Goal: Task Accomplishment & Management: Use online tool/utility

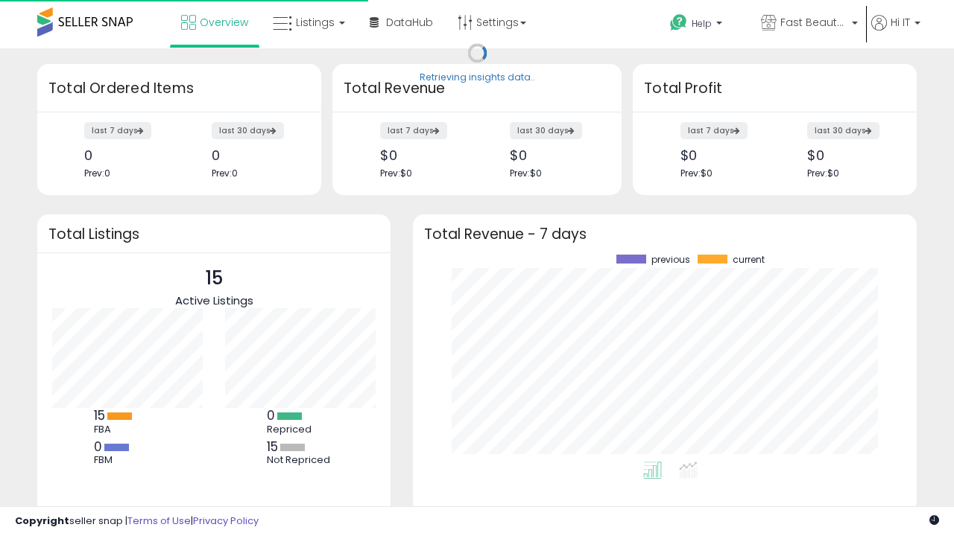
scroll to position [207, 474]
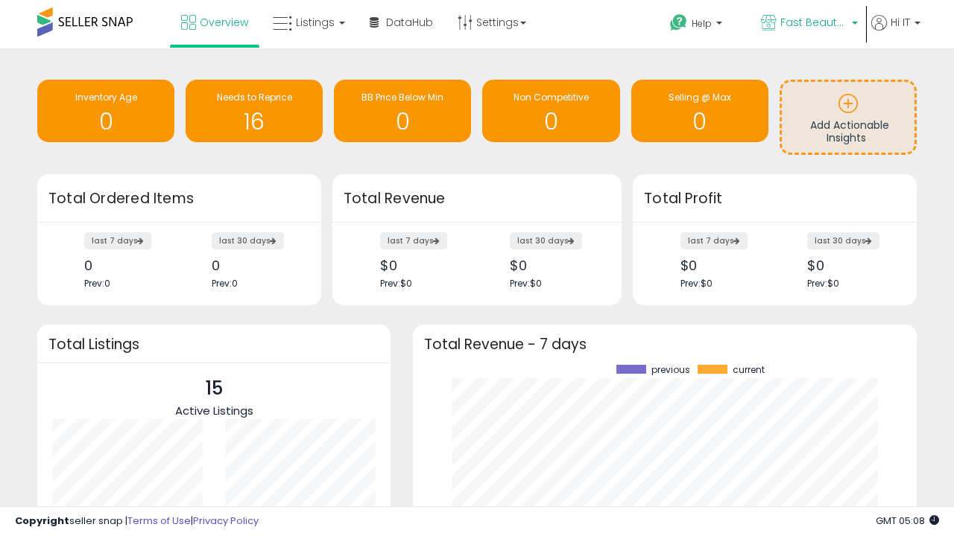
click at [808, 24] on span "Fast Beauty ([GEOGRAPHIC_DATA])" at bounding box center [813, 22] width 67 height 15
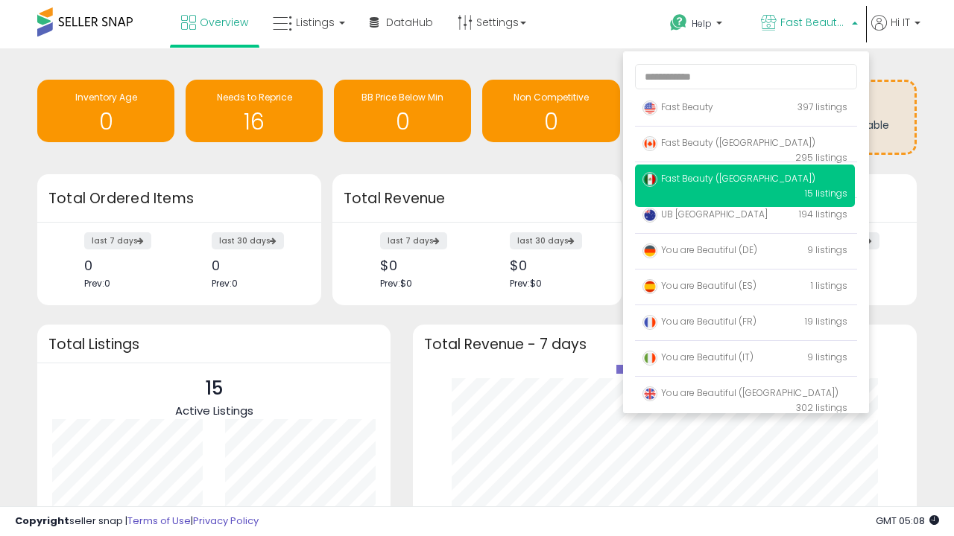
click at [744, 360] on span "You are Beautiful (IT)" at bounding box center [697, 357] width 111 height 13
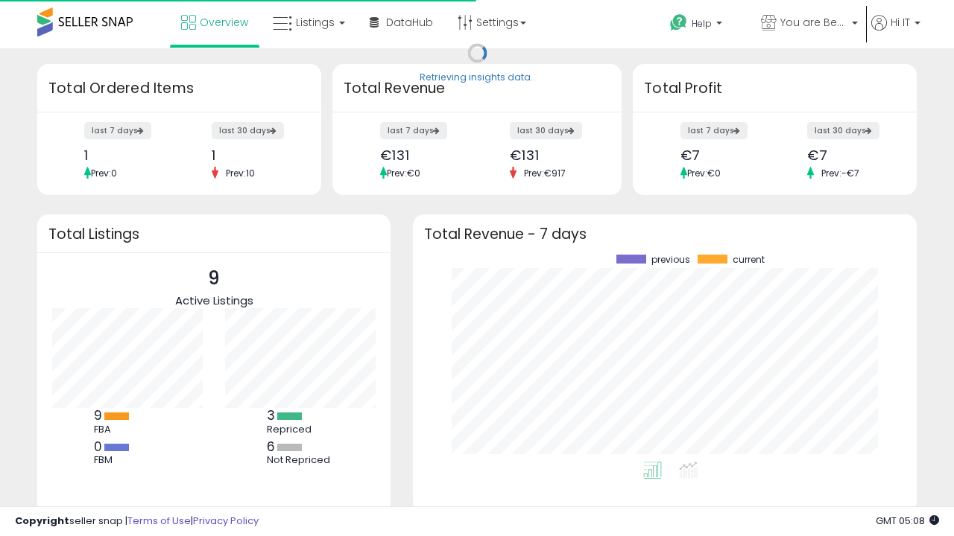
scroll to position [207, 474]
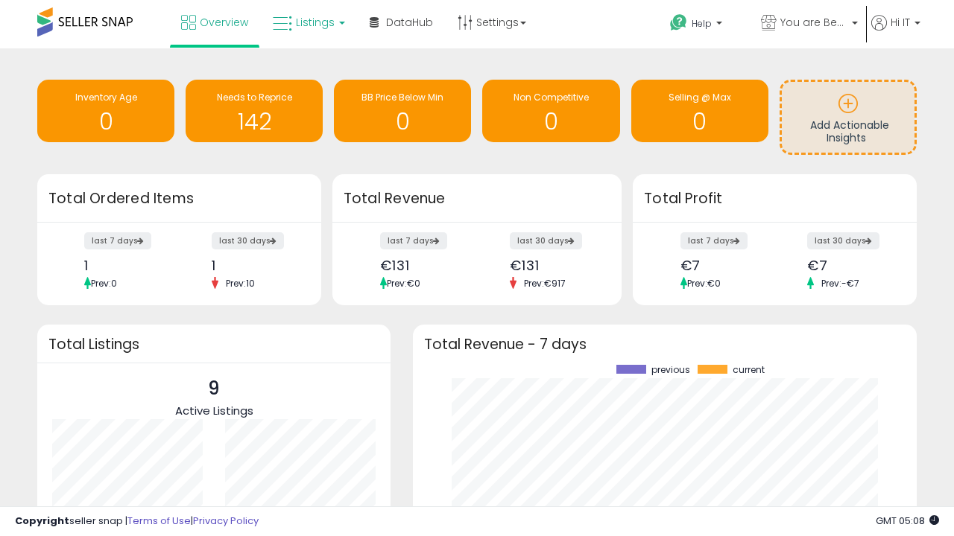
click at [307, 22] on span "Listings" at bounding box center [315, 22] width 39 height 15
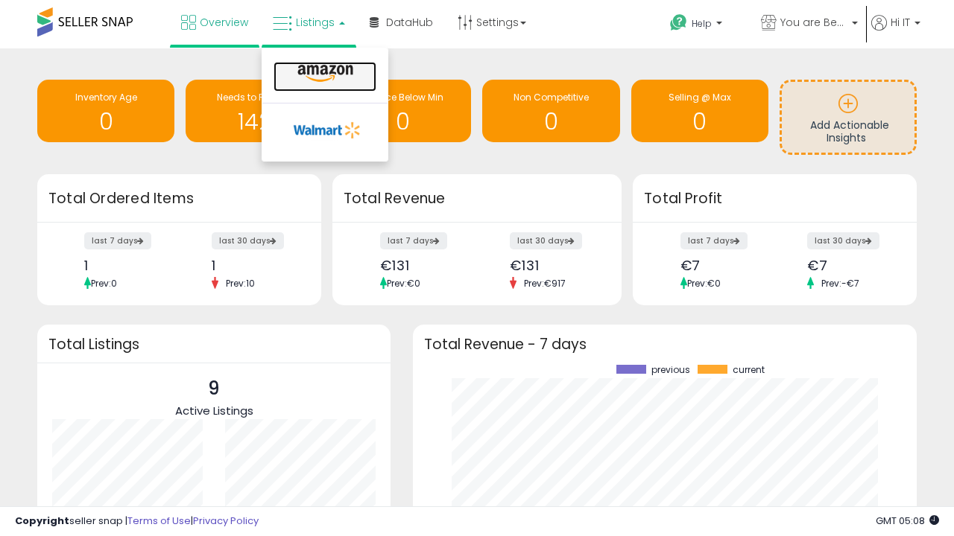
click at [323, 74] on icon at bounding box center [325, 73] width 65 height 19
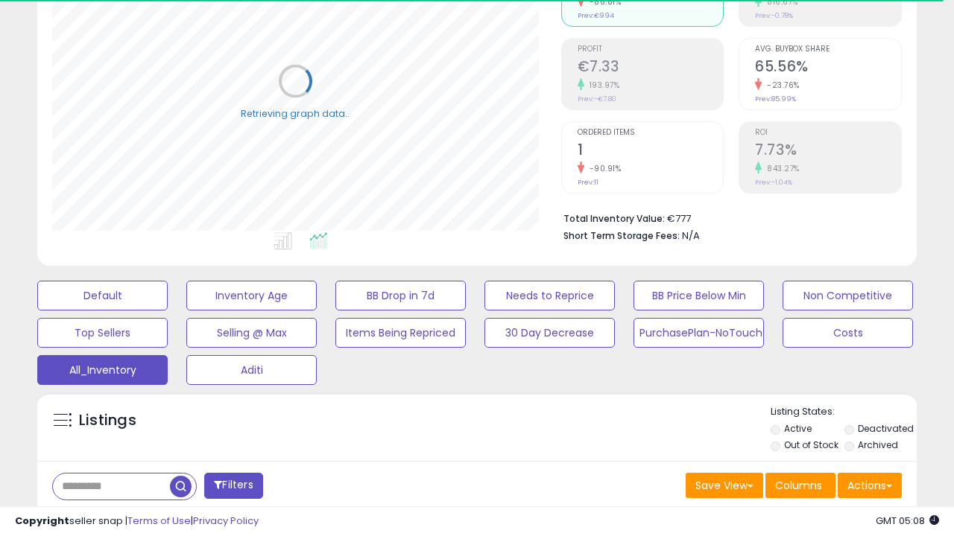
click at [106, 518] on span "Last 30 Days" at bounding box center [108, 525] width 65 height 15
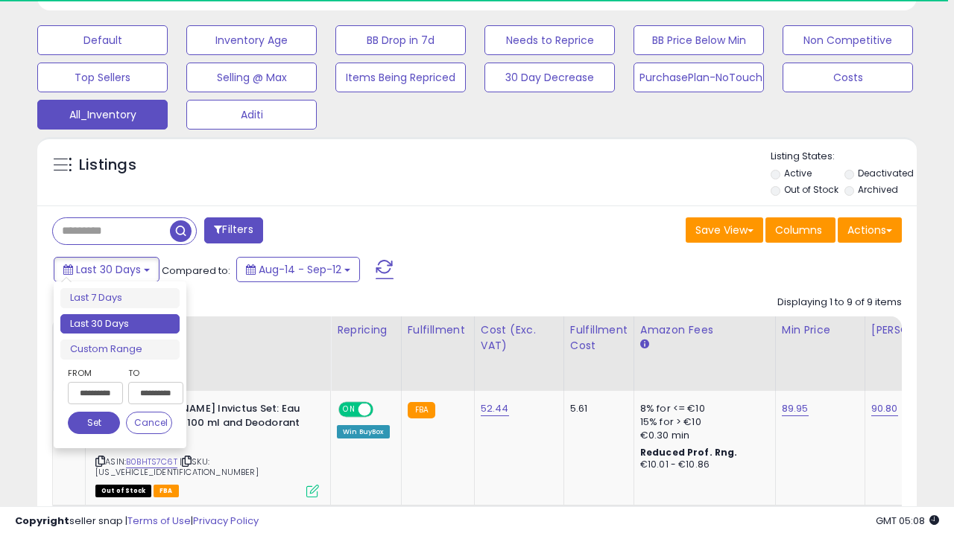
click at [120, 324] on li "Last 30 Days" at bounding box center [119, 324] width 119 height 20
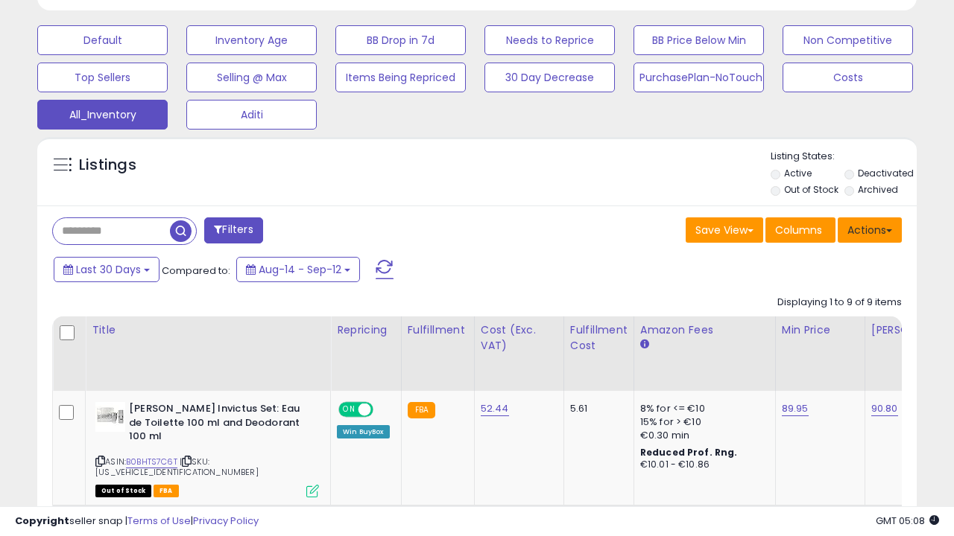
click at [870, 229] on button "Actions" at bounding box center [869, 230] width 64 height 25
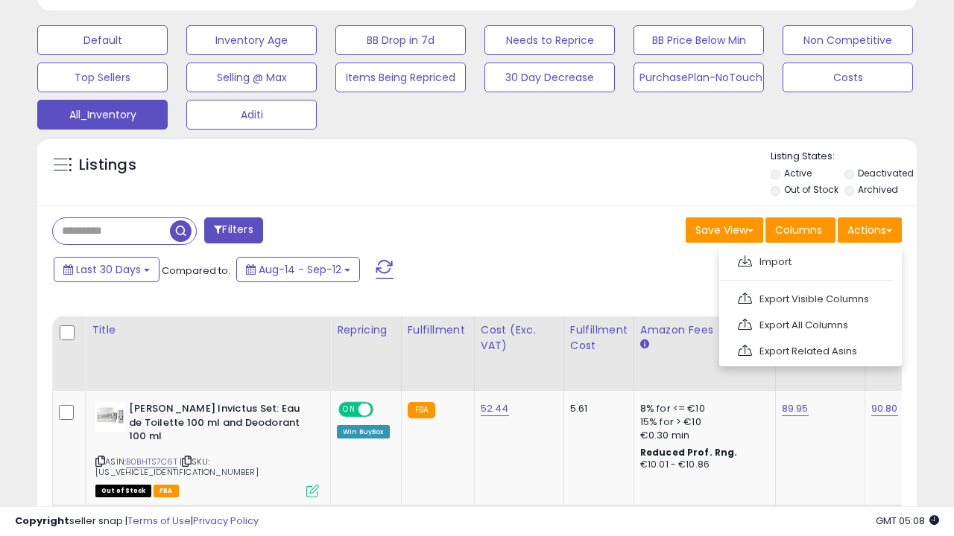
click at [808, 323] on link "Export All Columns" at bounding box center [808, 325] width 163 height 23
